Goal: Information Seeking & Learning: Learn about a topic

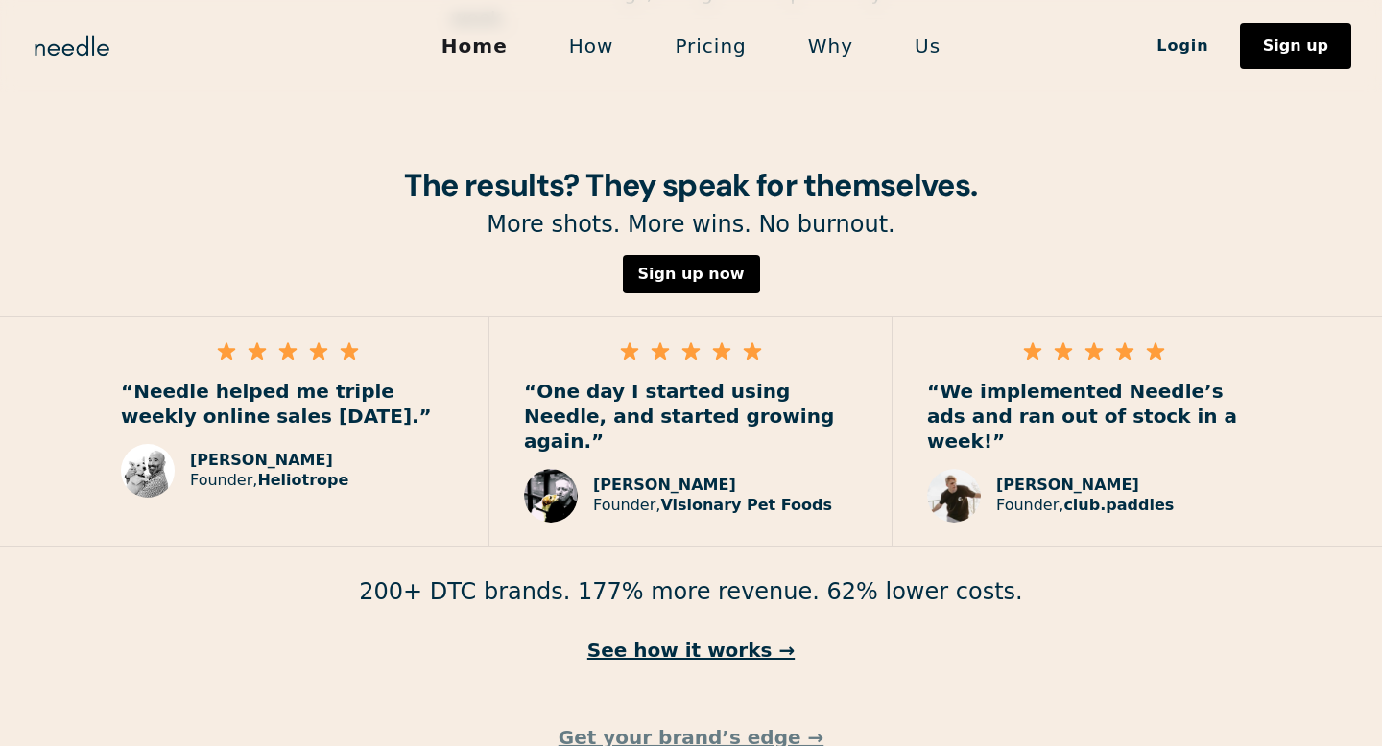
scroll to position [2771, 0]
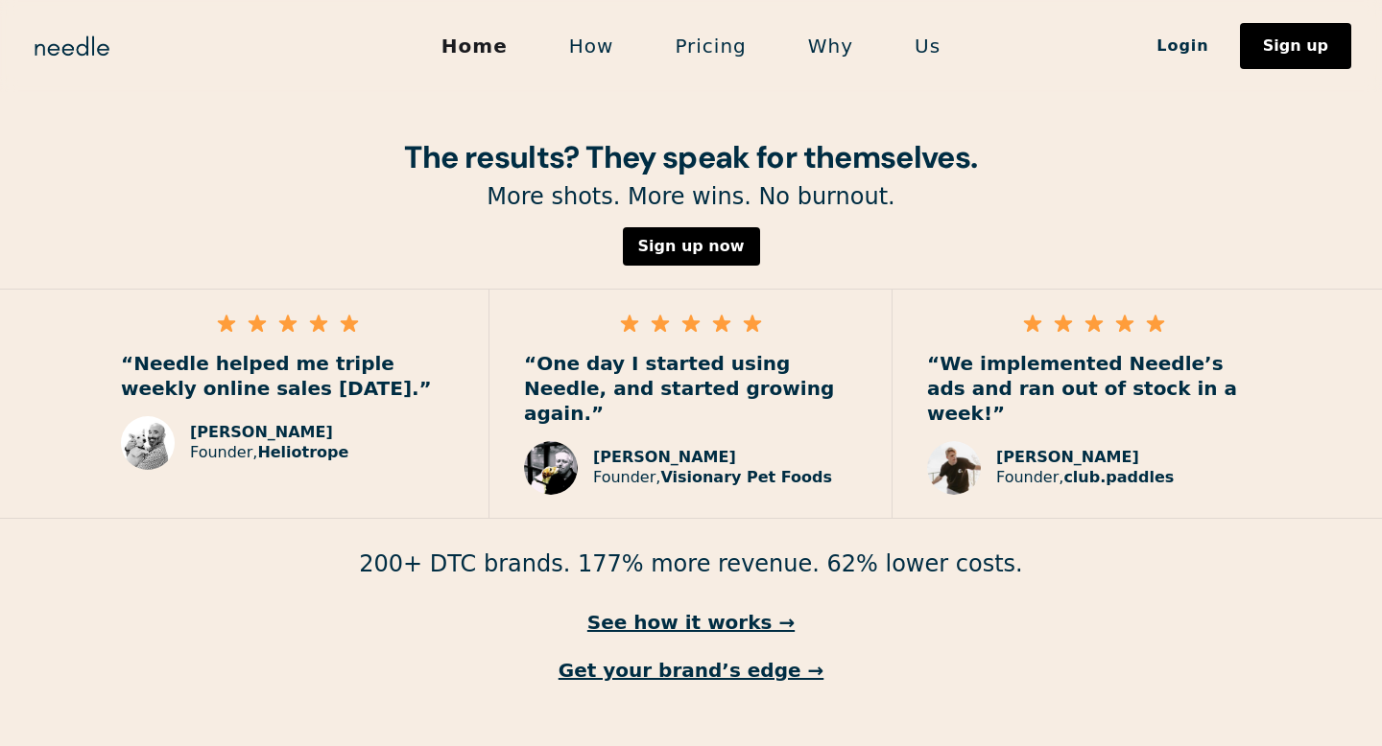
click at [686, 50] on link "Pricing" at bounding box center [710, 46] width 132 height 40
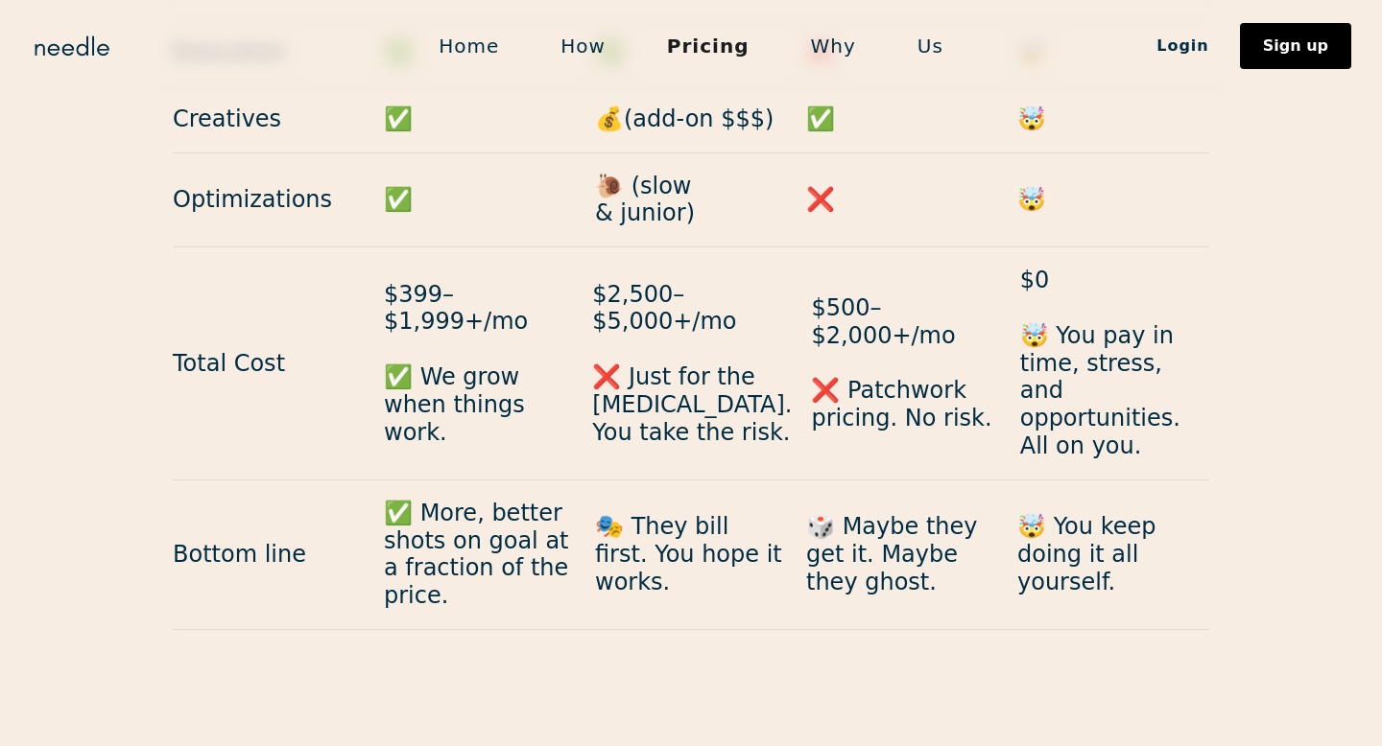
scroll to position [2102, 0]
click at [495, 49] on link "Home" at bounding box center [469, 46] width 122 height 40
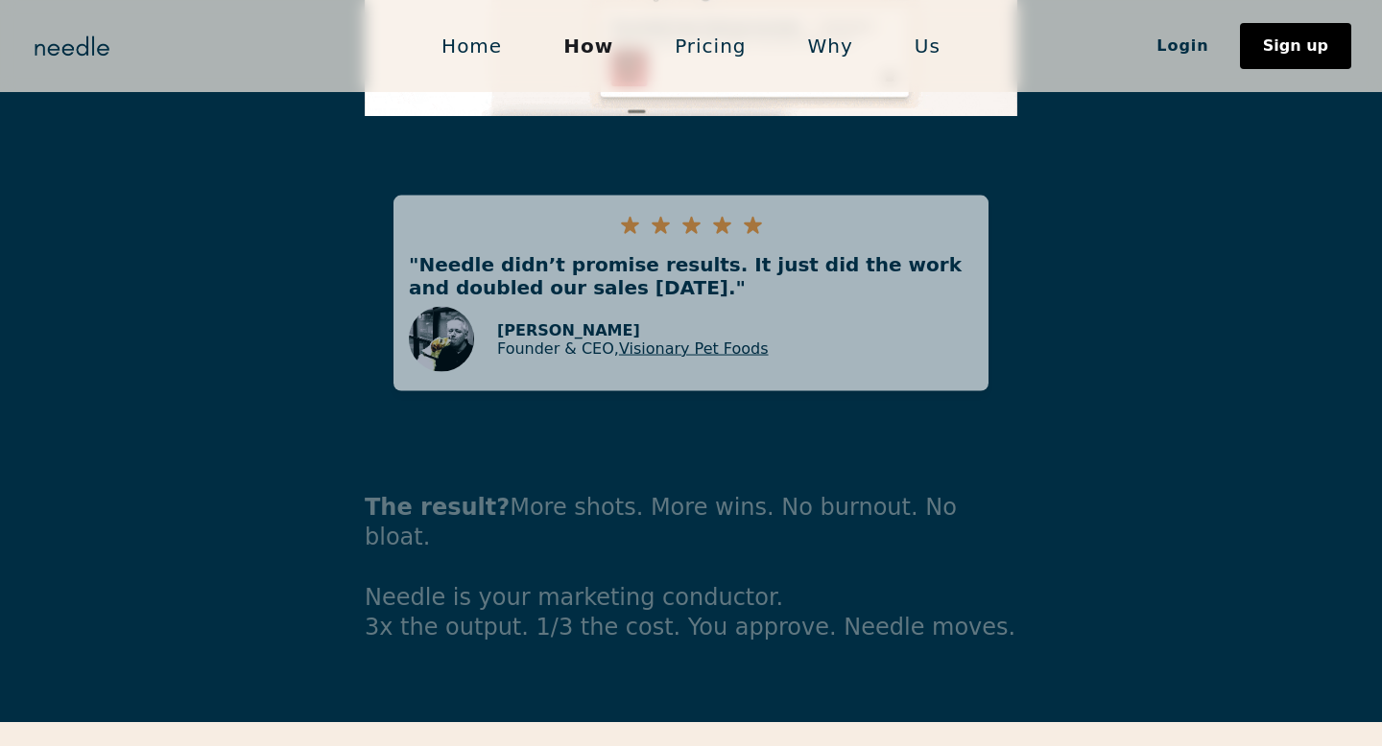
scroll to position [5164, 0]
